Goal: Connect with others: Go to known website

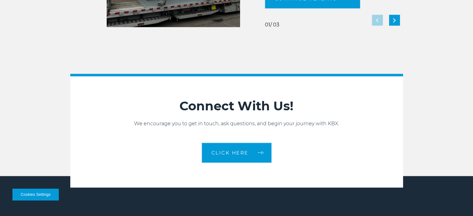
scroll to position [1366, 0]
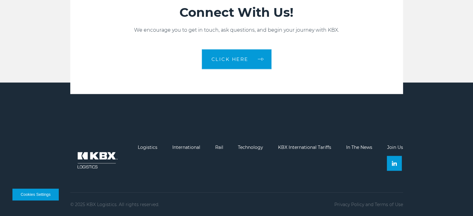
click at [393, 149] on link "Join Us" at bounding box center [395, 148] width 16 height 6
click at [396, 164] on img at bounding box center [394, 163] width 5 height 5
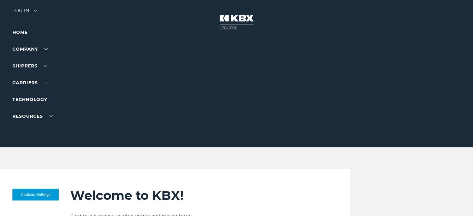
scroll to position [0, 0]
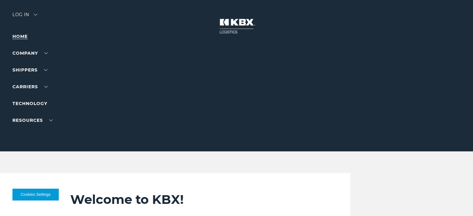
click at [23, 35] on link "Home" at bounding box center [19, 37] width 15 height 6
